Goal: Use online tool/utility: Utilize a website feature to perform a specific function

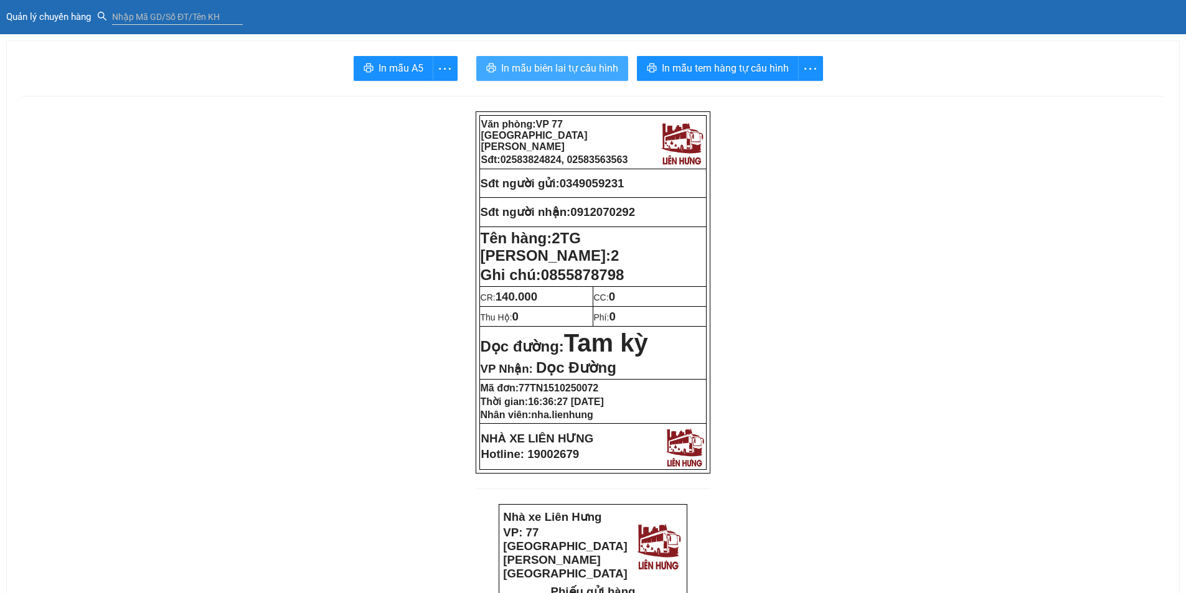
click at [591, 71] on span "In mẫu biên lai tự cấu hình" at bounding box center [559, 68] width 117 height 16
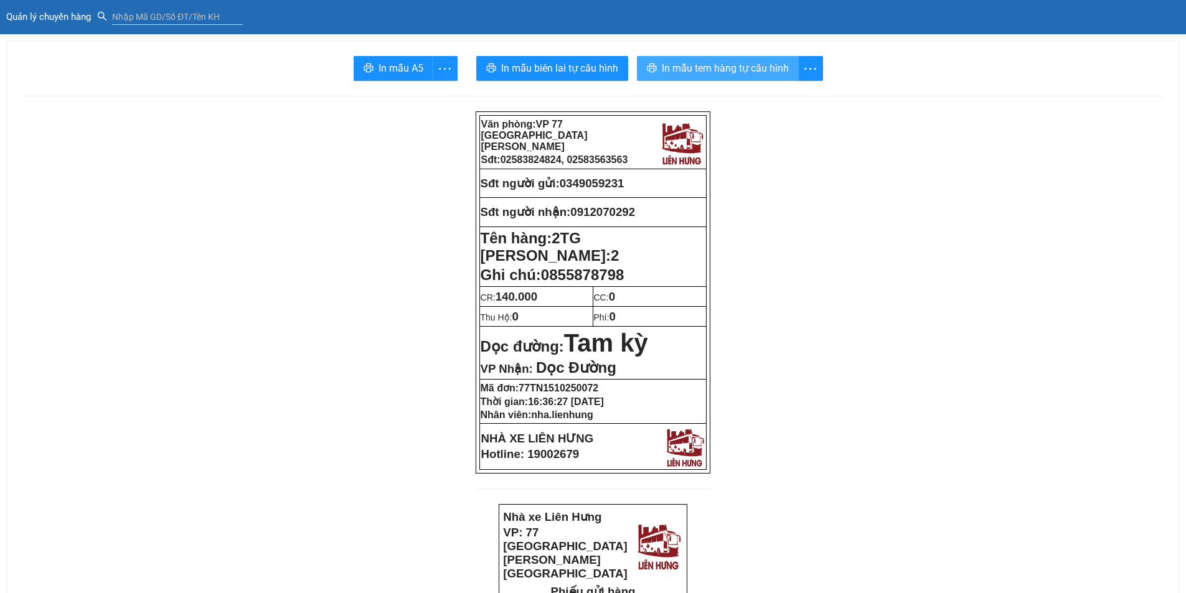
click at [760, 68] on span "In mẫu tem hàng tự cấu hình" at bounding box center [725, 68] width 127 height 16
